Goal: Task Accomplishment & Management: Complete application form

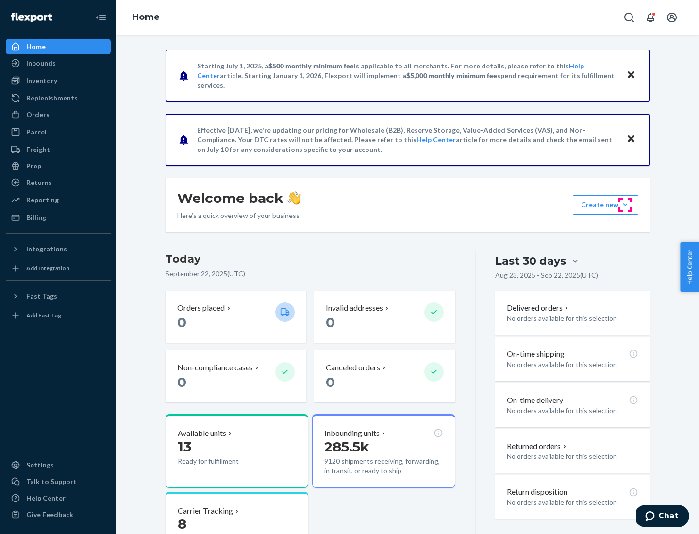
click at [625, 205] on button "Create new Create new inbound Create new order Create new product" at bounding box center [606, 204] width 66 height 19
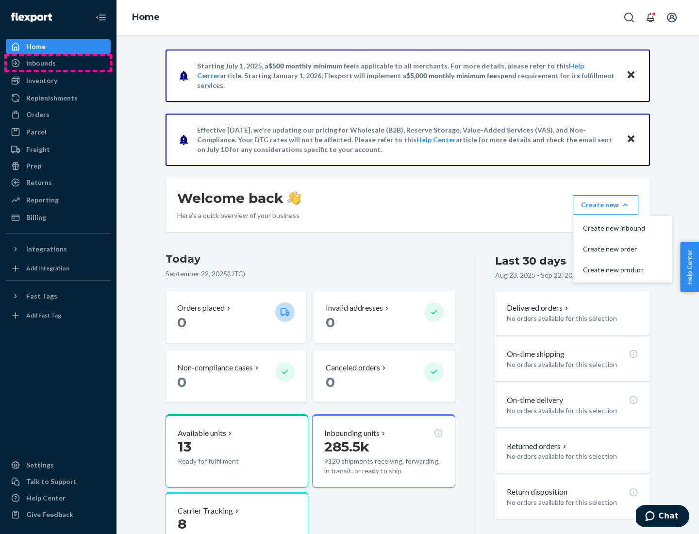
click at [58, 63] on div "Inbounds" at bounding box center [58, 63] width 103 height 14
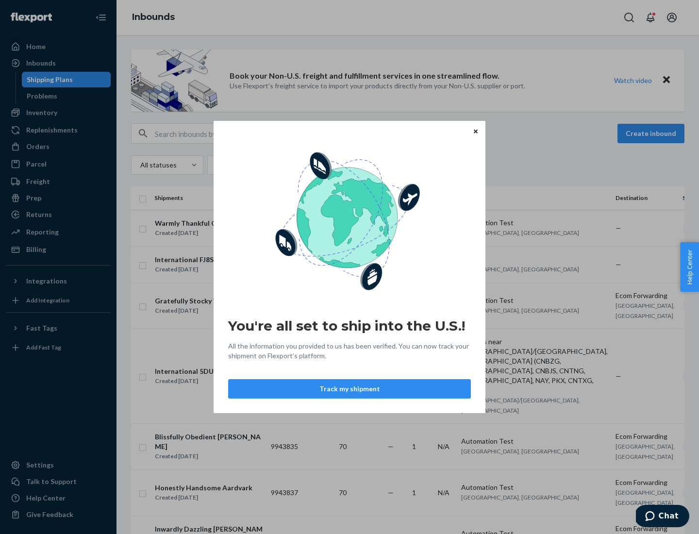
click at [58, 113] on div "You're all set to ship into the U.S.! All the information you provided to us ha…" at bounding box center [349, 267] width 699 height 534
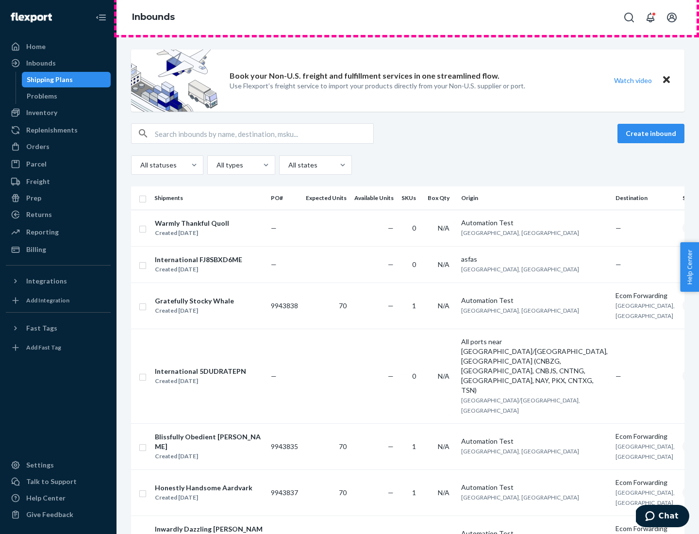
click at [408, 17] on div "Inbounds" at bounding box center [407, 17] width 582 height 35
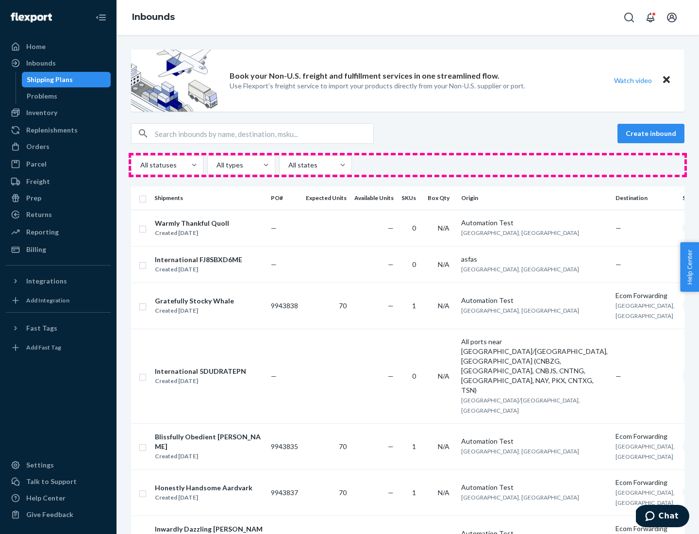
click at [408, 165] on div "All statuses All types All states" at bounding box center [407, 164] width 553 height 19
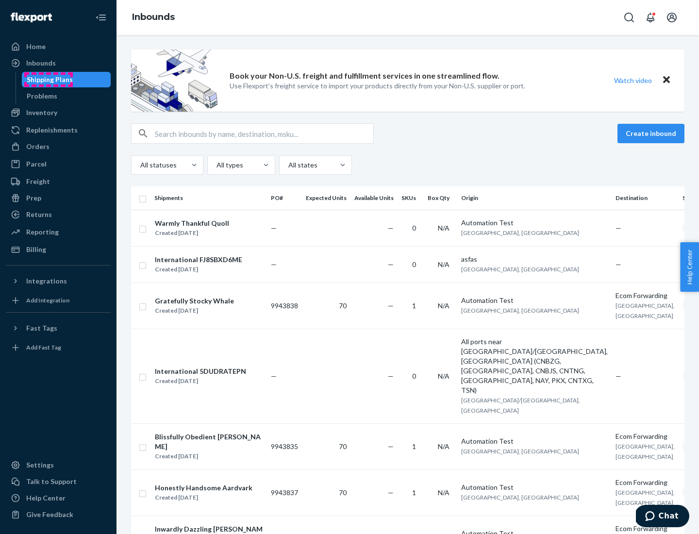
click at [48, 80] on div "Shipping Plans" at bounding box center [50, 80] width 46 height 10
click at [652, 133] on button "Create inbound" at bounding box center [650, 133] width 67 height 19
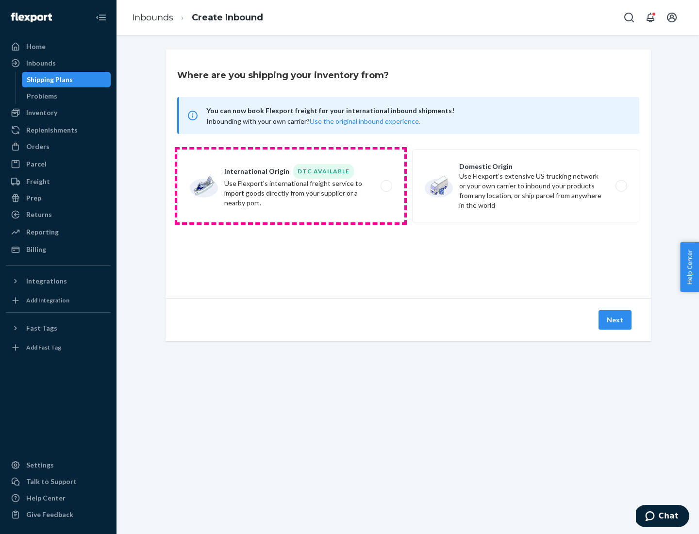
click at [291, 186] on label "International Origin DTC Available Use Flexport's international freight service…" at bounding box center [290, 185] width 227 height 73
click at [386, 186] on input "International Origin DTC Available Use Flexport's international freight service…" at bounding box center [389, 186] width 6 height 6
radio input "true"
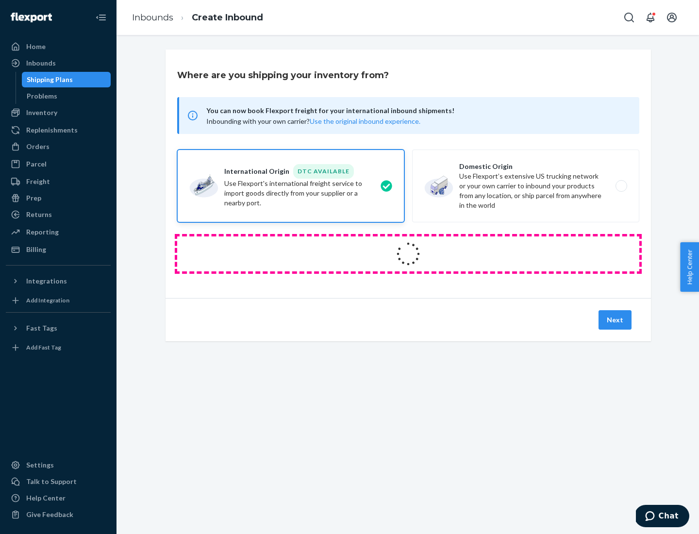
click at [408, 254] on icon at bounding box center [407, 253] width 27 height 27
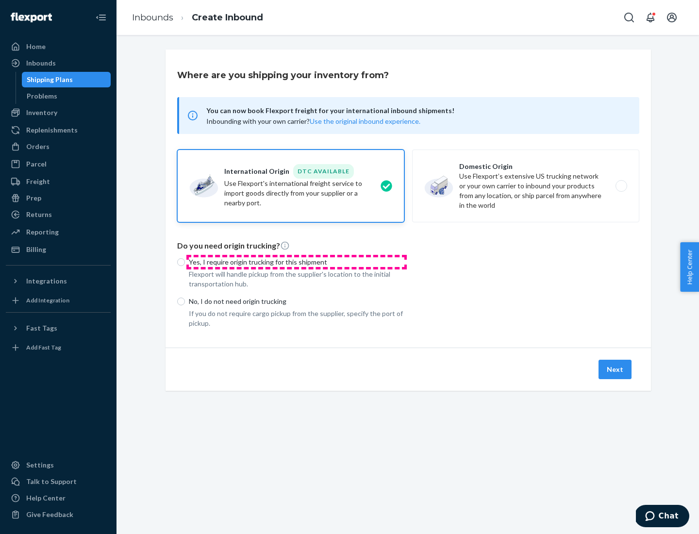
click at [296, 262] on p "Yes, I require origin trucking for this shipment" at bounding box center [296, 262] width 215 height 10
click at [185, 262] on input "Yes, I require origin trucking for this shipment" at bounding box center [181, 262] width 8 height 8
radio input "true"
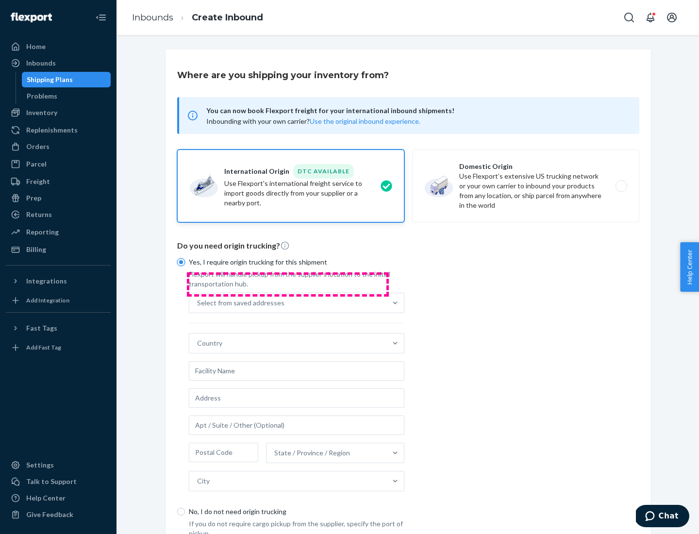
scroll to position [18, 0]
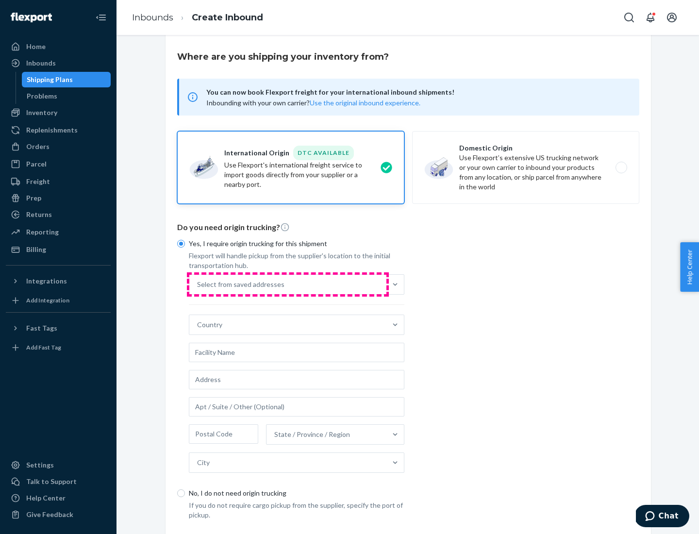
click at [288, 284] on div "Select from saved addresses" at bounding box center [287, 284] width 197 height 19
click at [198, 284] on input "Select from saved addresses" at bounding box center [197, 284] width 1 height 10
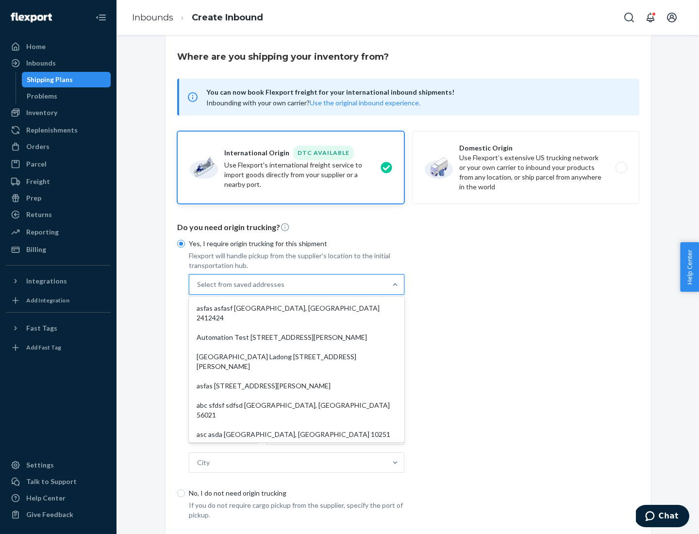
scroll to position [42, 0]
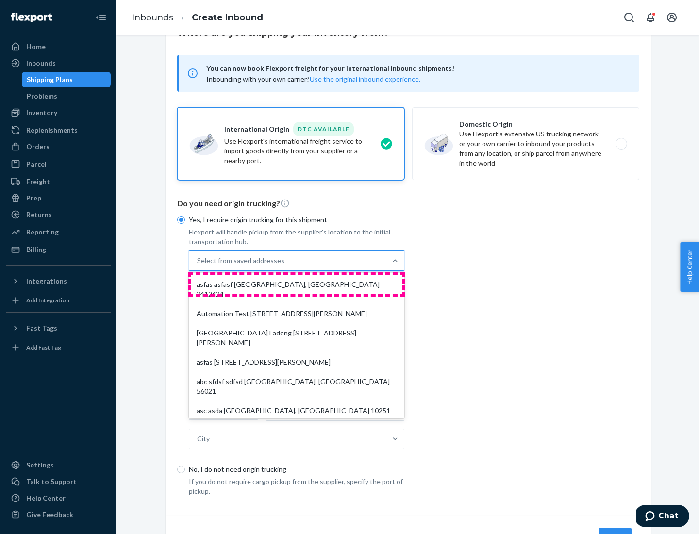
click at [296, 284] on div "asfas asfasf [GEOGRAPHIC_DATA], [GEOGRAPHIC_DATA] 2412424" at bounding box center [297, 289] width 212 height 29
click at [198, 265] on input "option asfas asfasf [GEOGRAPHIC_DATA], [GEOGRAPHIC_DATA] 2412424 focused, 1 of …" at bounding box center [197, 261] width 1 height 10
type input "asfas"
type input "asfasf"
type input "2412424"
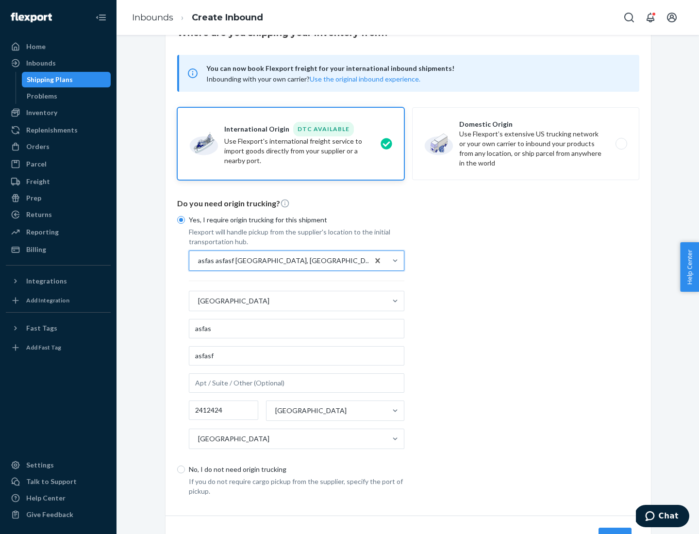
scroll to position [90, 0]
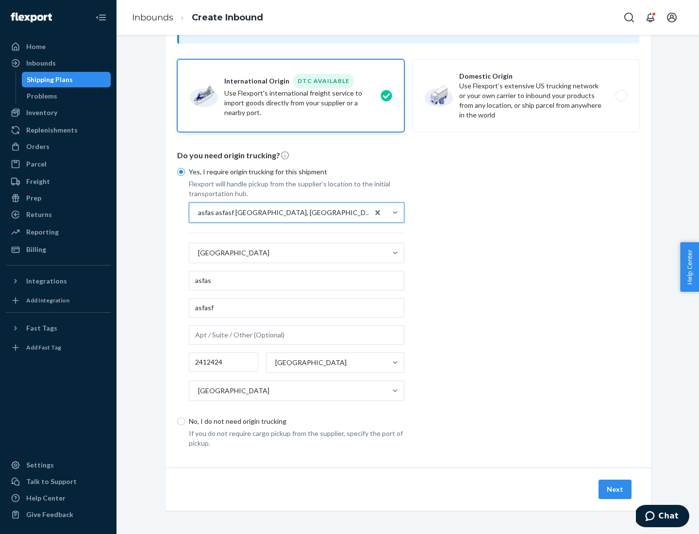
click at [615, 489] on button "Next" at bounding box center [614, 488] width 33 height 19
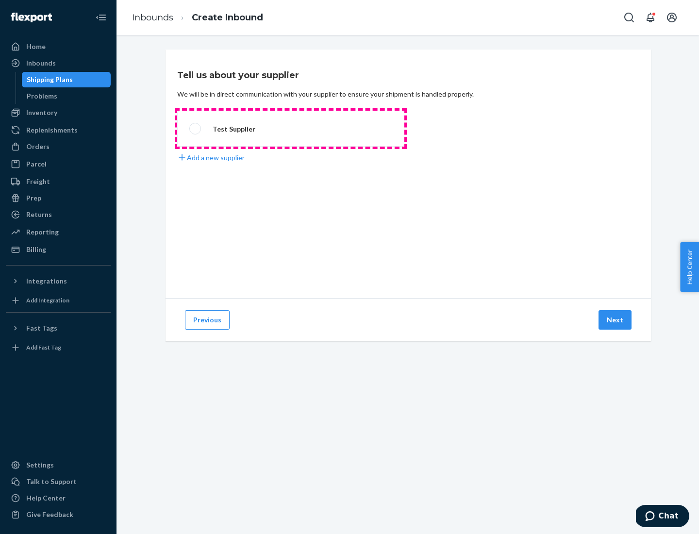
click at [291, 129] on label "Test Supplier" at bounding box center [290, 129] width 227 height 36
click at [196, 129] on input "Test Supplier" at bounding box center [192, 129] width 6 height 6
radio input "true"
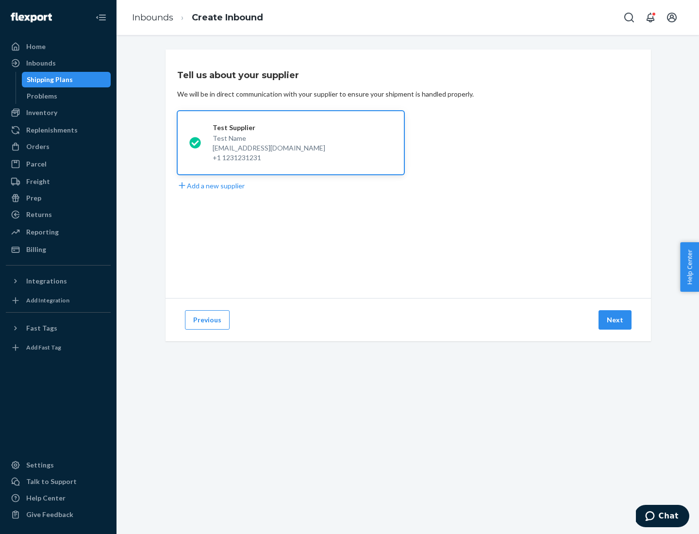
click at [615, 320] on button "Next" at bounding box center [614, 319] width 33 height 19
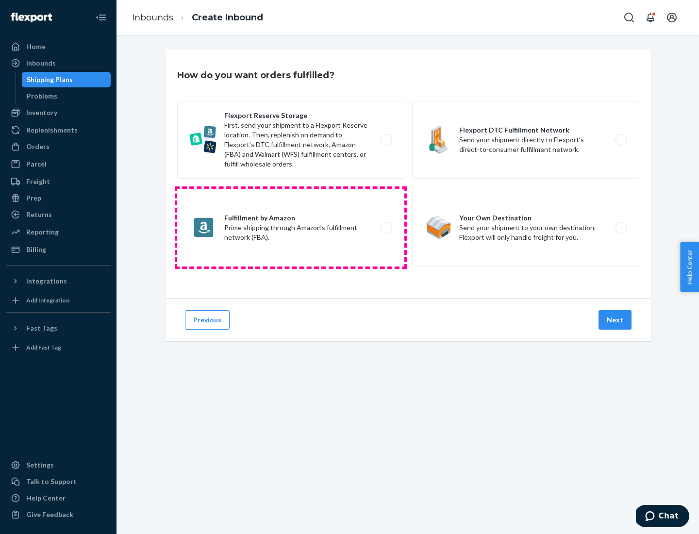
click at [291, 228] on label "Fulfillment by Amazon Prime shipping through Amazon’s fulfillment network (FBA)." at bounding box center [290, 228] width 227 height 78
click at [386, 228] on input "Fulfillment by Amazon Prime shipping through Amazon’s fulfillment network (FBA)." at bounding box center [389, 228] width 6 height 6
radio input "true"
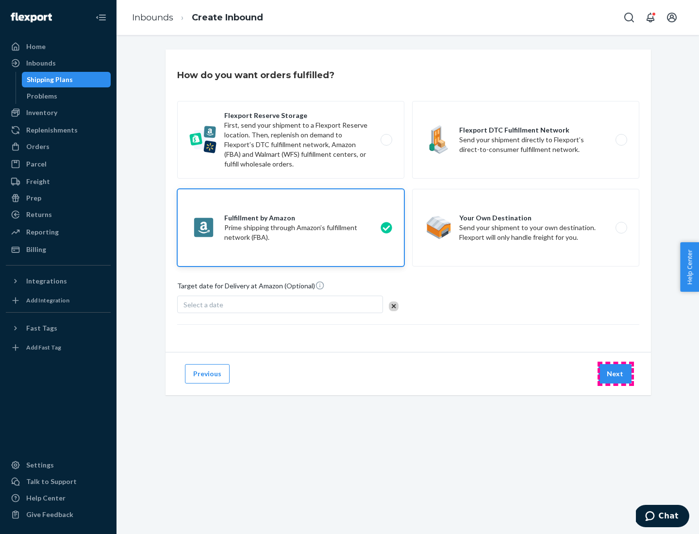
click at [615, 374] on button "Next" at bounding box center [614, 373] width 33 height 19
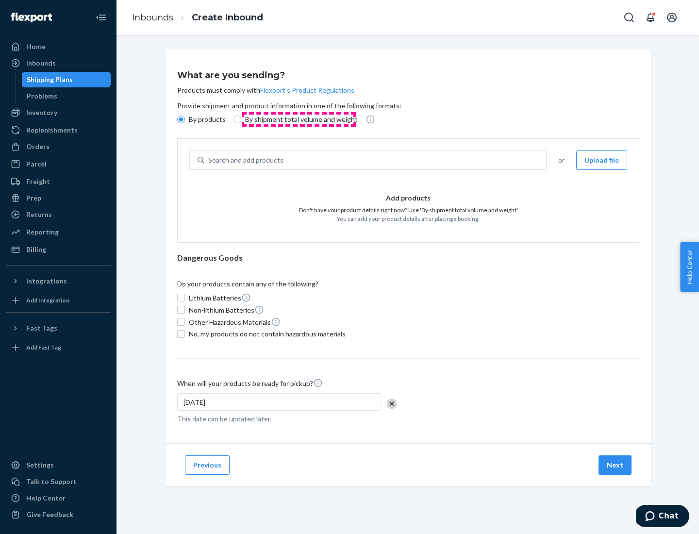
click at [298, 119] on p "By shipment total volume and weight" at bounding box center [301, 120] width 113 height 10
click at [241, 119] on input "By shipment total volume and weight" at bounding box center [237, 119] width 8 height 8
radio input "true"
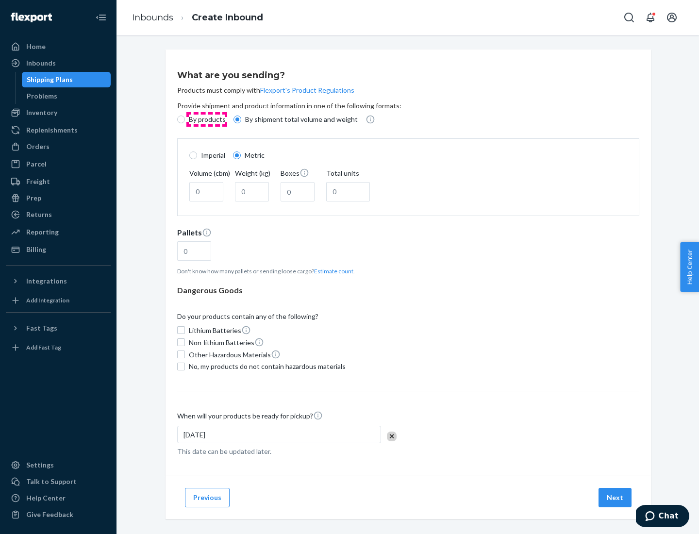
click at [206, 119] on p "By products" at bounding box center [207, 120] width 37 height 10
click at [185, 119] on input "By products" at bounding box center [181, 119] width 8 height 8
radio input "true"
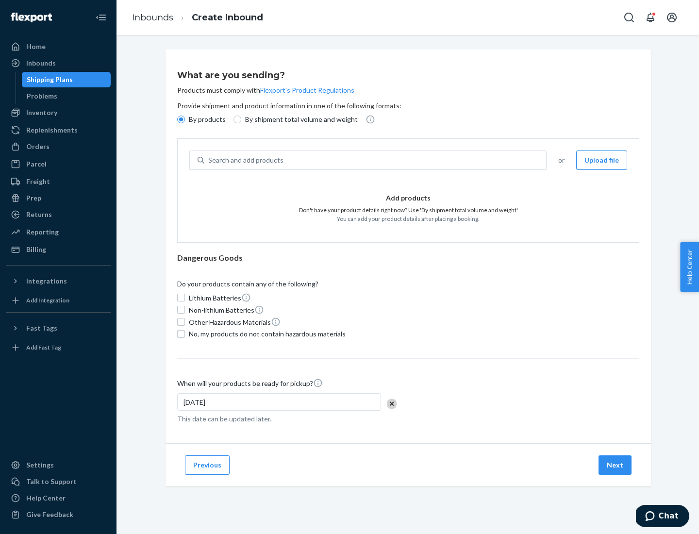
click at [376, 160] on div "Search and add products" at bounding box center [375, 159] width 342 height 17
click at [209, 160] on input "Search and add products" at bounding box center [208, 160] width 1 height 10
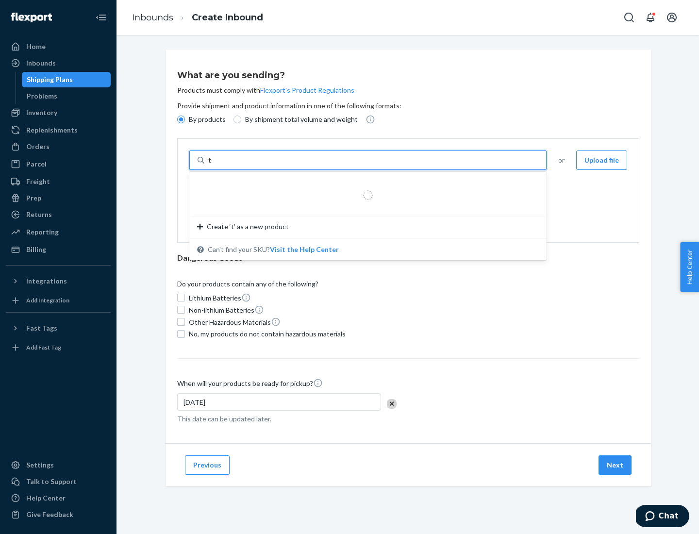
type input "test"
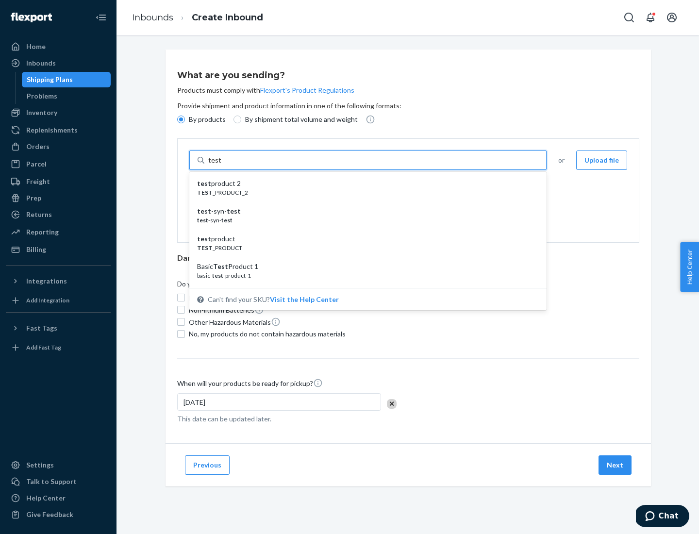
click at [364, 183] on div "test product 2" at bounding box center [364, 184] width 334 height 10
click at [221, 165] on input "test" at bounding box center [214, 160] width 13 height 10
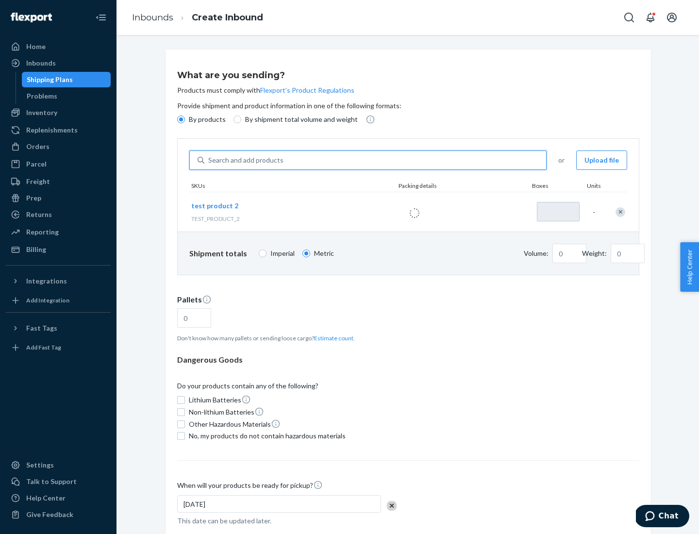
type input "1"
type input "0.02"
type input "22.23"
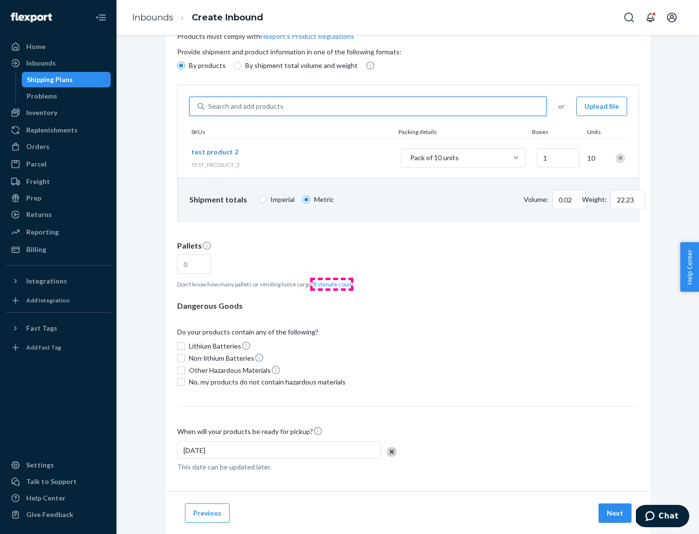
click at [331, 284] on button "Estimate count" at bounding box center [333, 284] width 39 height 8
type input "1"
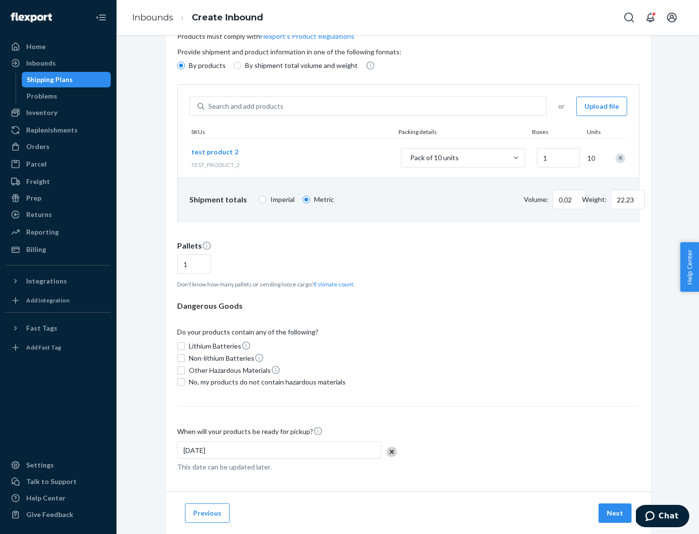
scroll to position [78, 0]
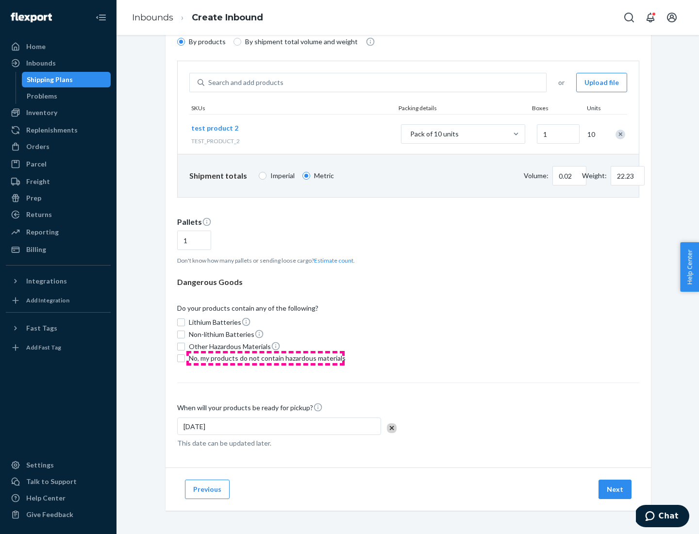
click at [265, 358] on span "No, my products do not contain hazardous materials" at bounding box center [267, 358] width 157 height 10
click at [185, 358] on input "No, my products do not contain hazardous materials" at bounding box center [181, 358] width 8 height 8
checkbox input "true"
click at [615, 489] on button "Next" at bounding box center [614, 488] width 33 height 19
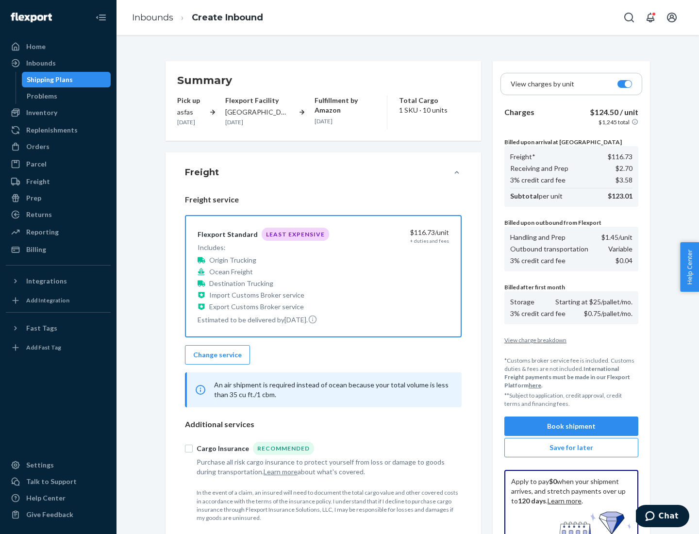
scroll to position [142, 0]
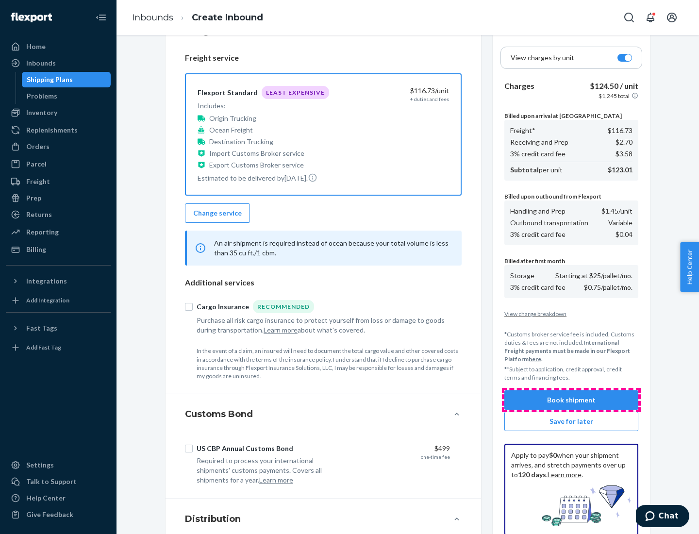
click at [571, 400] on button "Book shipment" at bounding box center [571, 399] width 134 height 19
